Goal: Check status: Check status

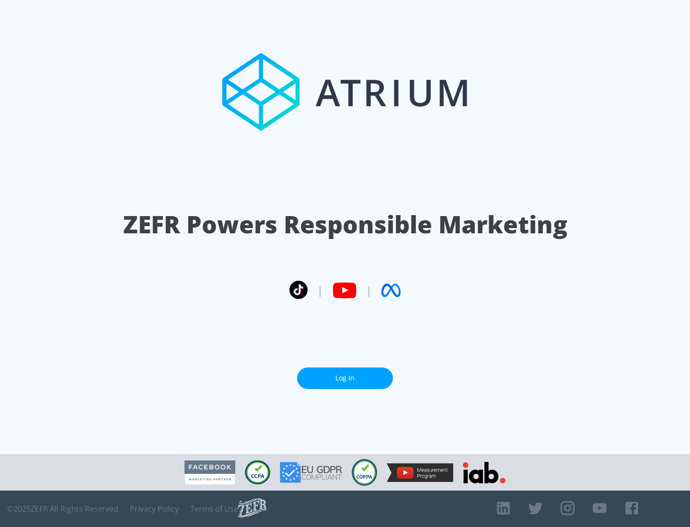
click at [345, 374] on link "Log In" at bounding box center [345, 379] width 96 height 22
